Goal: Information Seeking & Learning: Learn about a topic

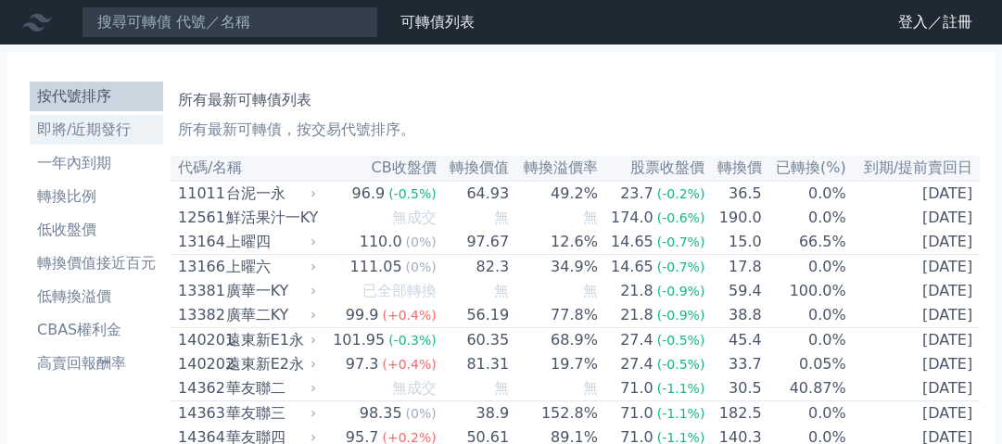
click at [99, 137] on li "即將/近期發行" at bounding box center [96, 130] width 133 height 22
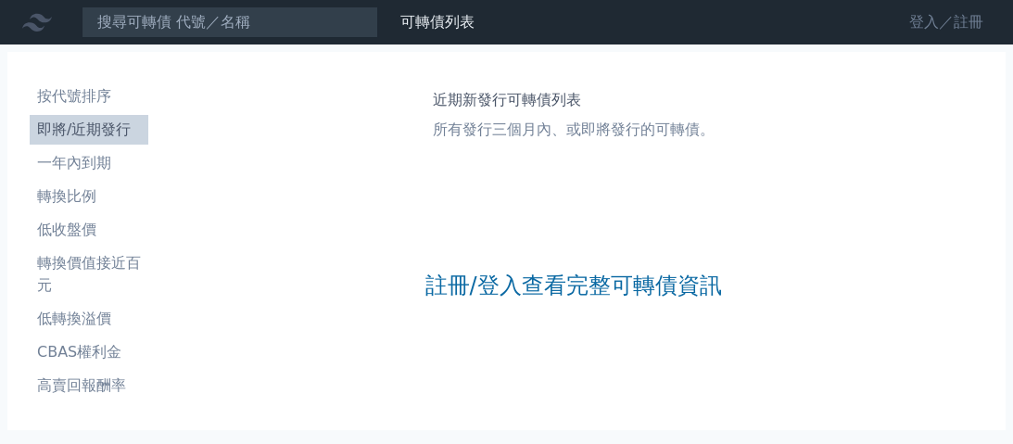
click at [945, 25] on link "登入／註冊" at bounding box center [946, 22] width 104 height 30
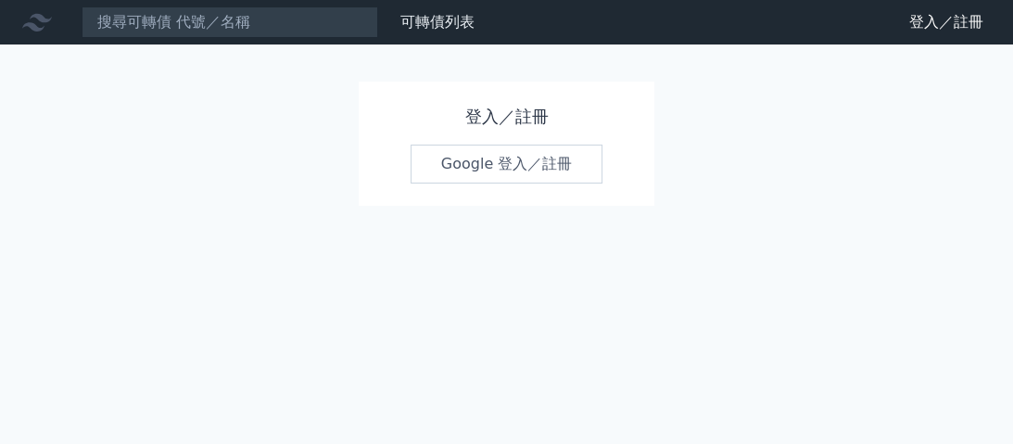
click at [501, 163] on link "Google 登入／註冊" at bounding box center [507, 164] width 193 height 39
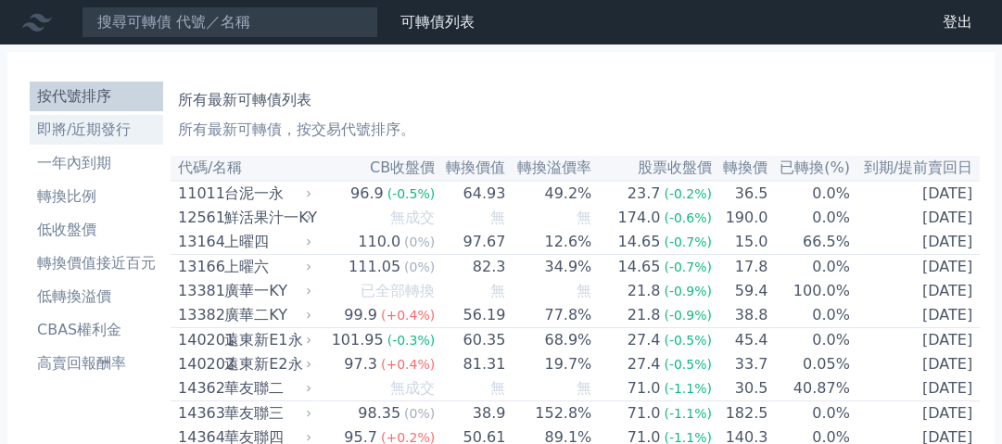
click at [77, 126] on li "即將/近期發行" at bounding box center [96, 130] width 133 height 22
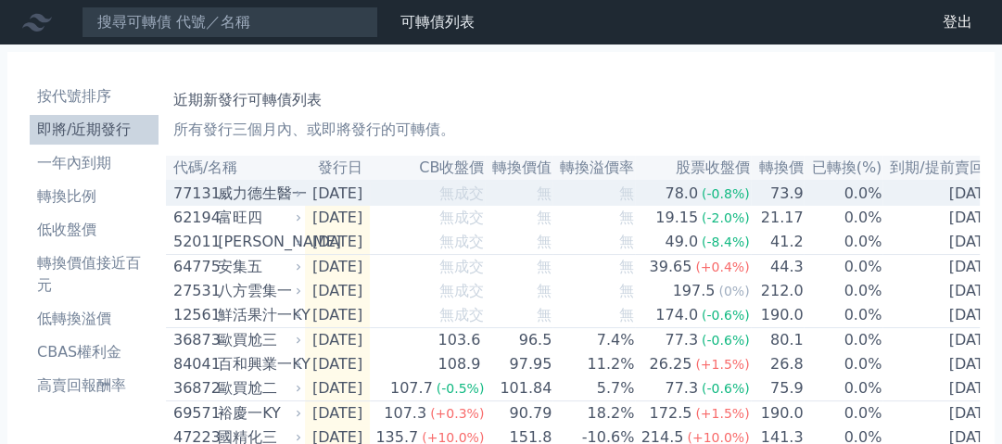
click at [261, 196] on div "威力德生醫一" at bounding box center [258, 194] width 80 height 22
